Goal: Transaction & Acquisition: Download file/media

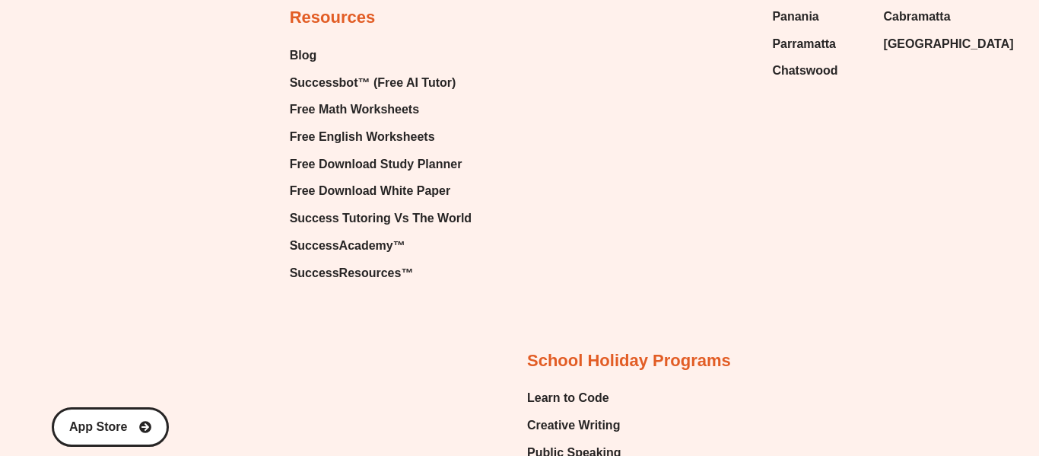
scroll to position [12221, 0]
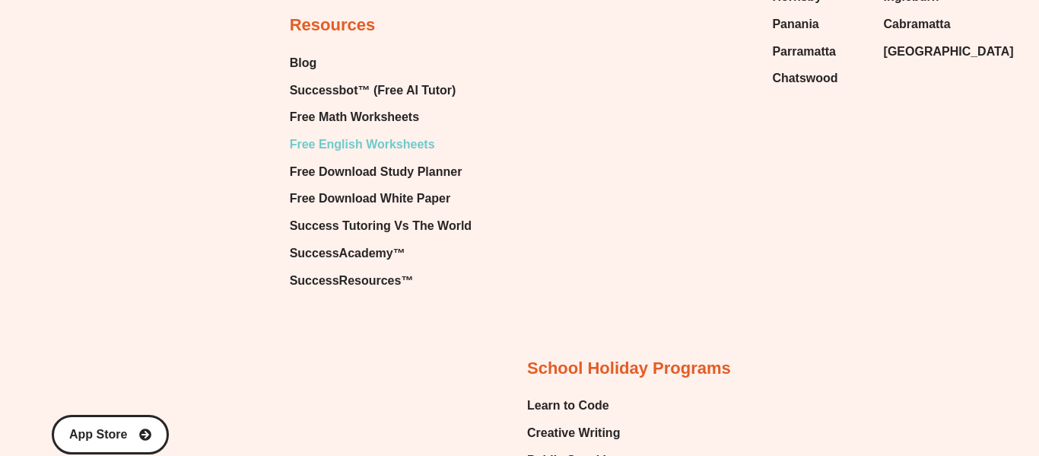
click at [414, 144] on span "Free English Worksheets" at bounding box center [362, 144] width 145 height 23
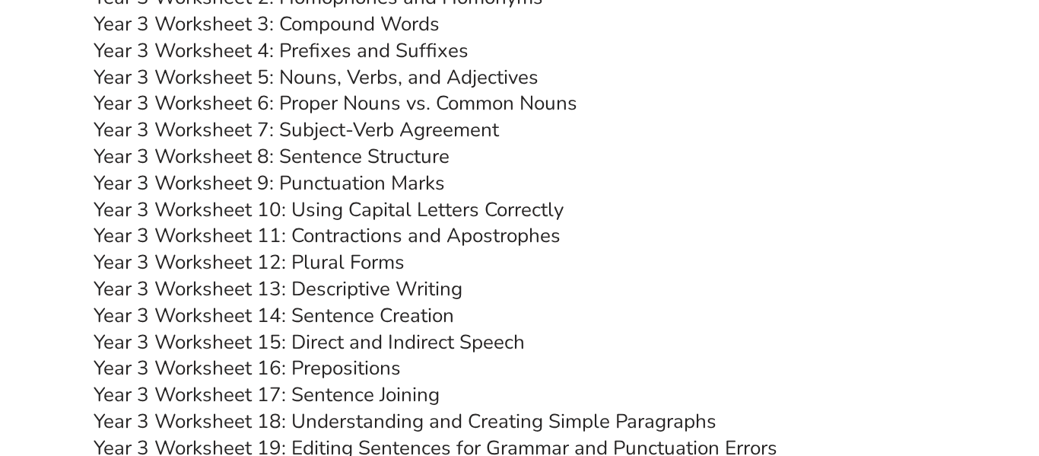
scroll to position [5724, 0]
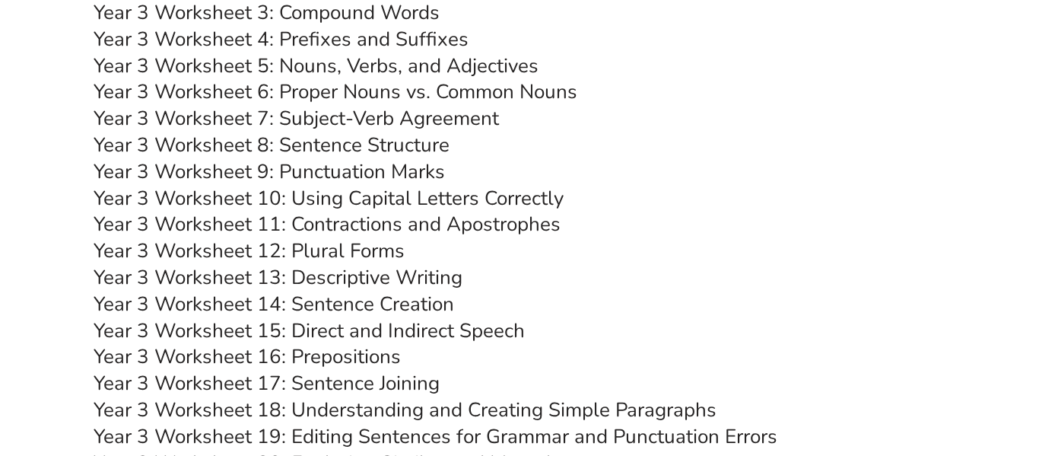
click at [342, 251] on link "Year 3 Worksheet 12: Plural Forms" at bounding box center [249, 250] width 311 height 27
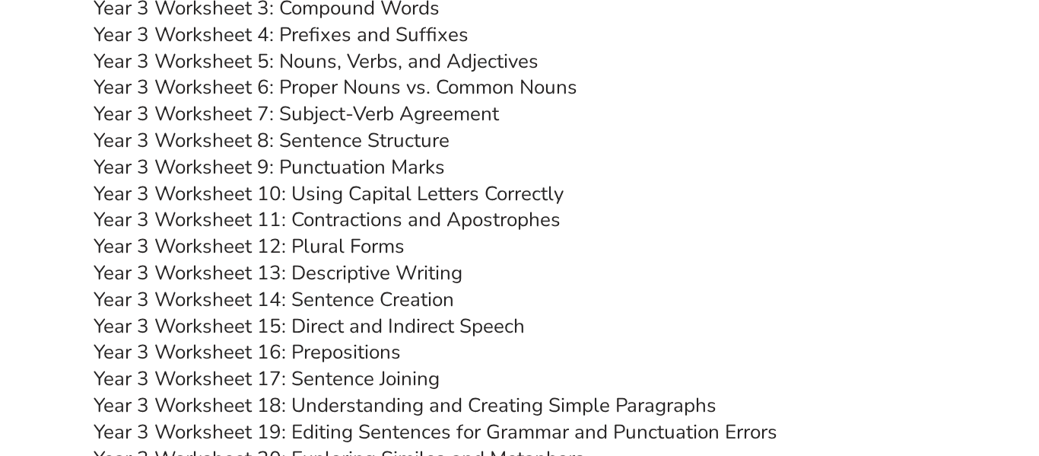
scroll to position [5728, 0]
click at [383, 111] on link "Year 3 Worksheet 7: Subject-Verb Agreement" at bounding box center [296, 114] width 405 height 27
